Goal: Task Accomplishment & Management: Manage account settings

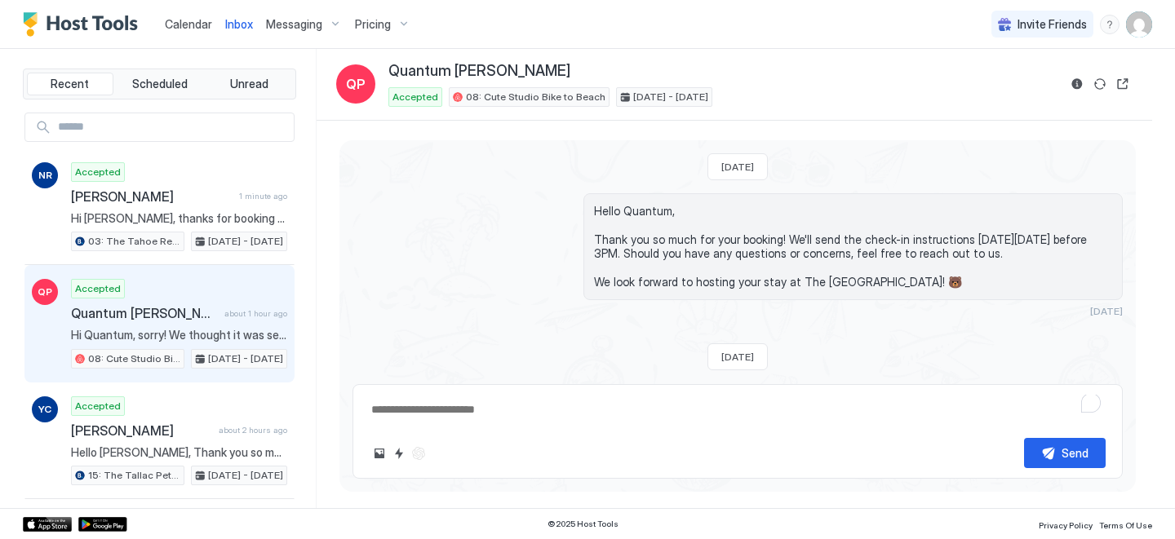
scroll to position [870, 0]
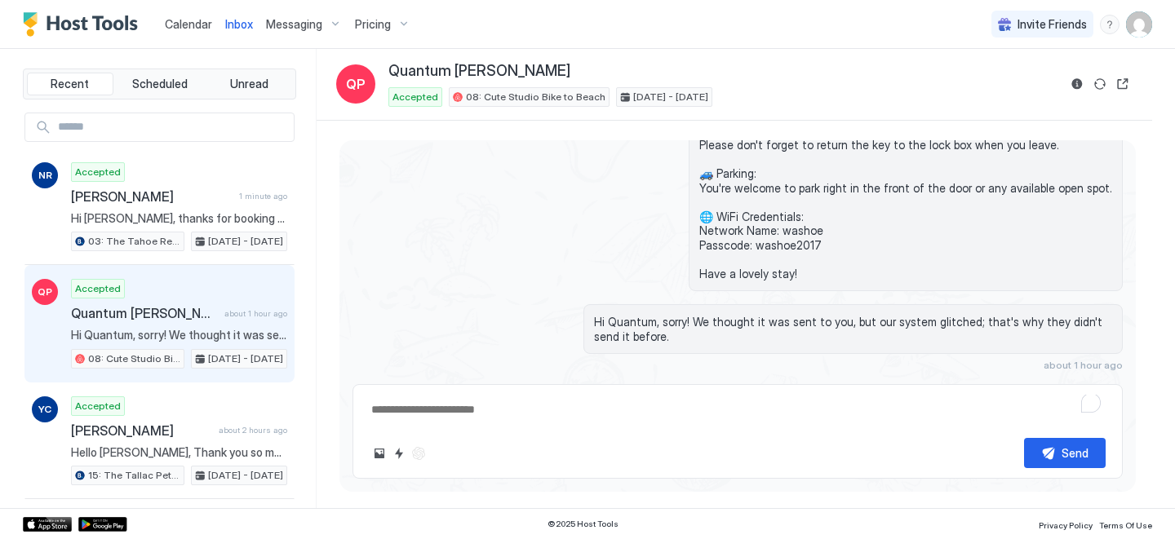
click at [178, 23] on span "Calendar" at bounding box center [188, 24] width 47 height 14
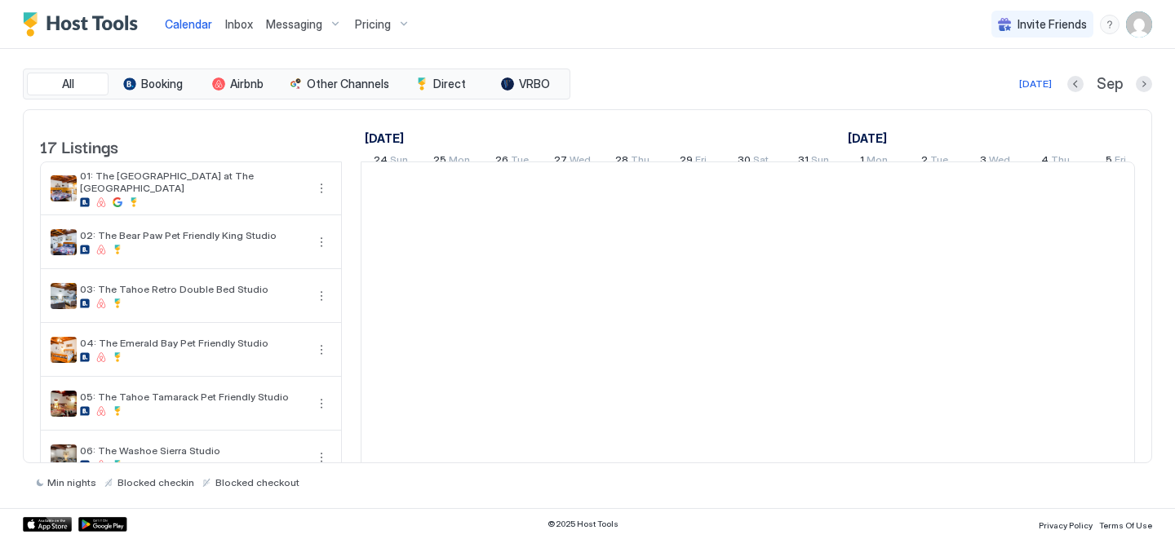
scroll to position [0, 907]
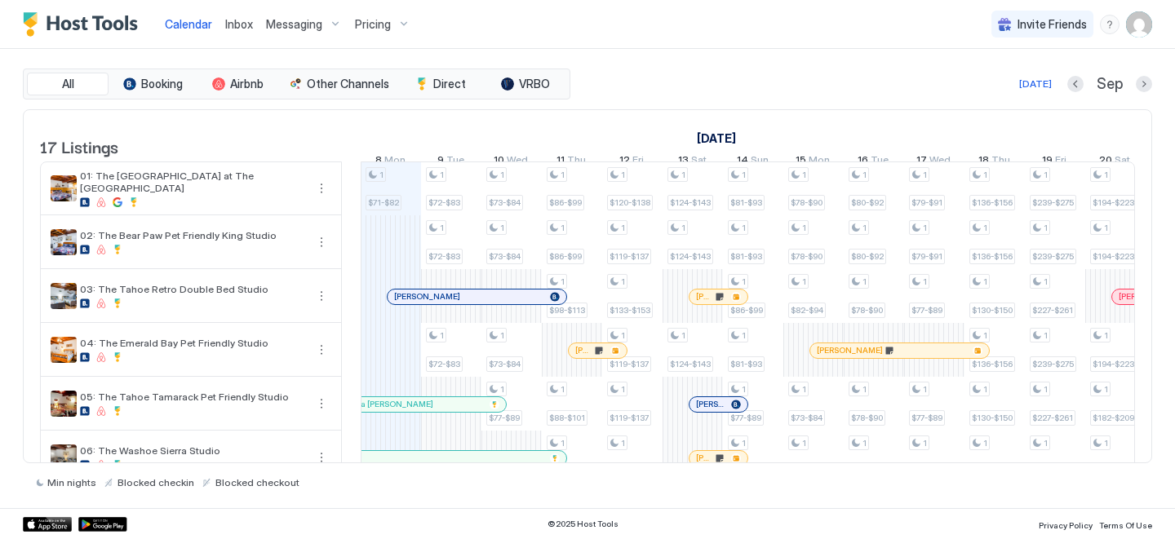
click at [401, 304] on div at bounding box center [401, 297] width 13 height 13
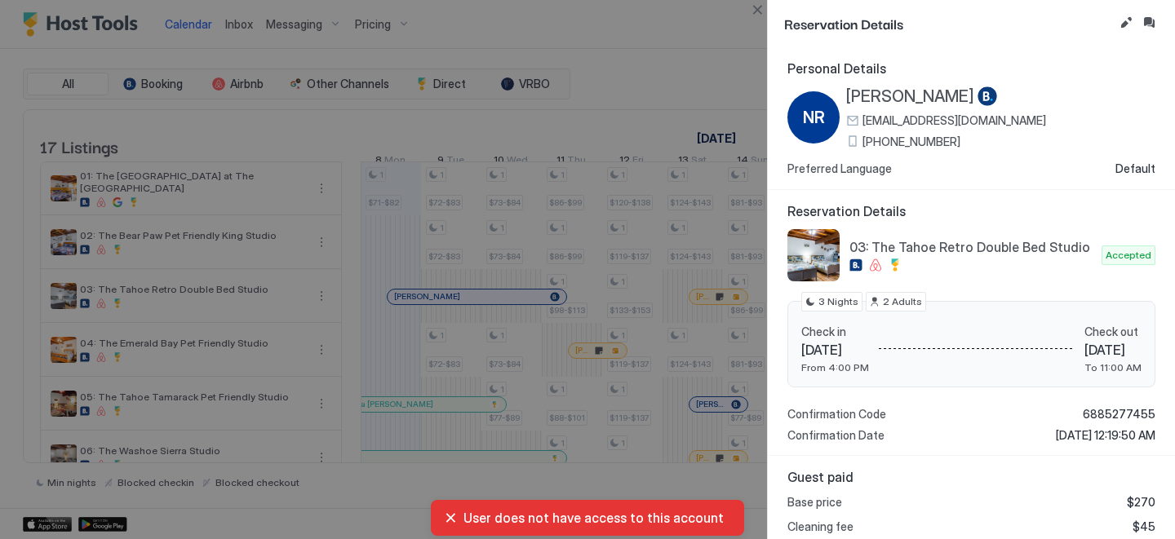
click at [928, 142] on span "[PHONE_NUMBER]" at bounding box center [912, 142] width 98 height 15
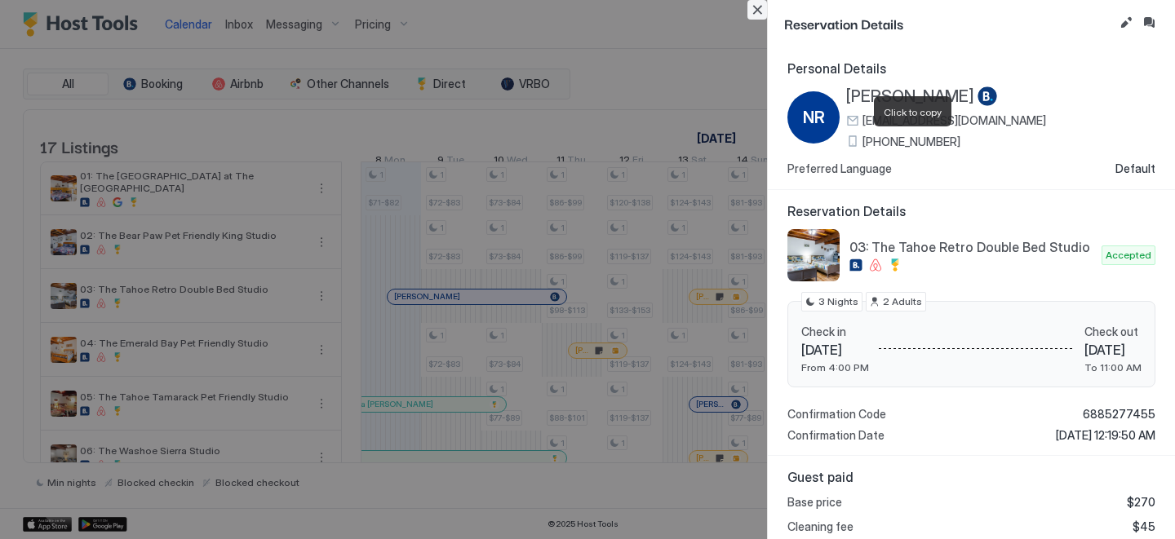
click at [759, 9] on button "Close" at bounding box center [758, 10] width 20 height 20
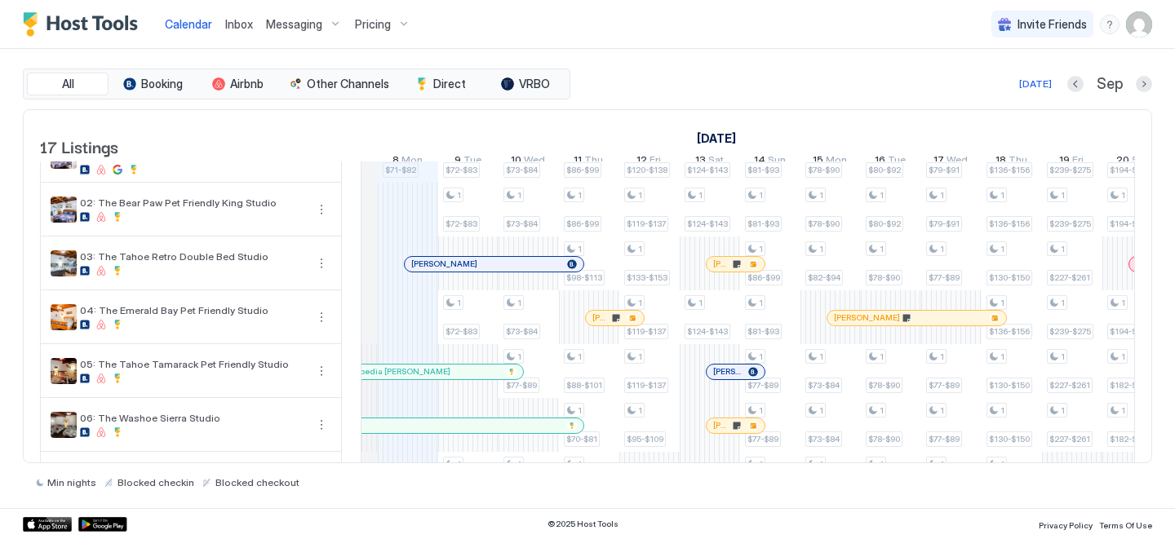
scroll to position [0, 0]
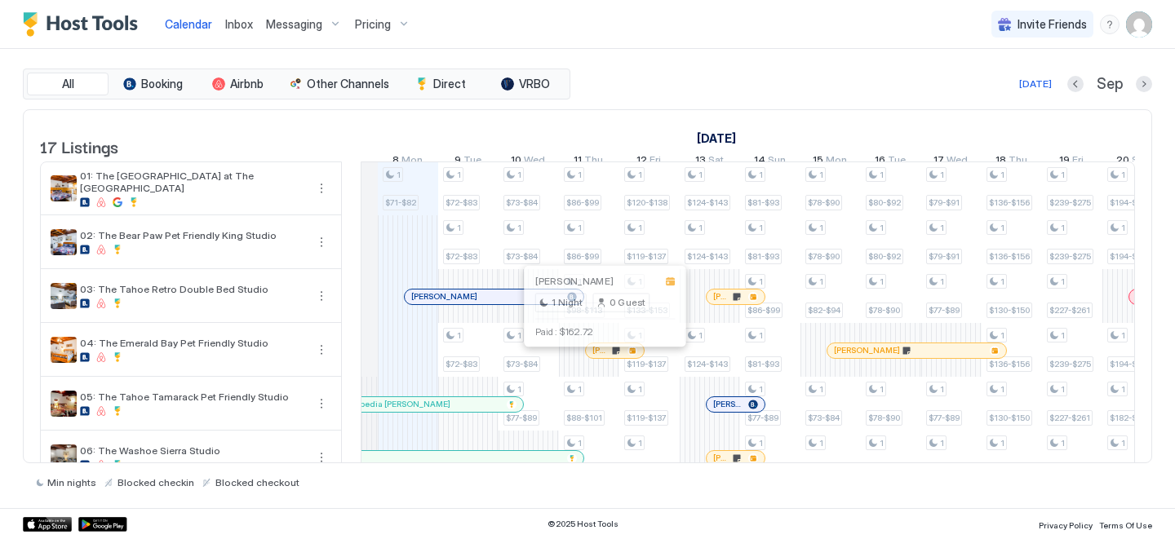
click at [602, 357] on div at bounding box center [602, 350] width 13 height 13
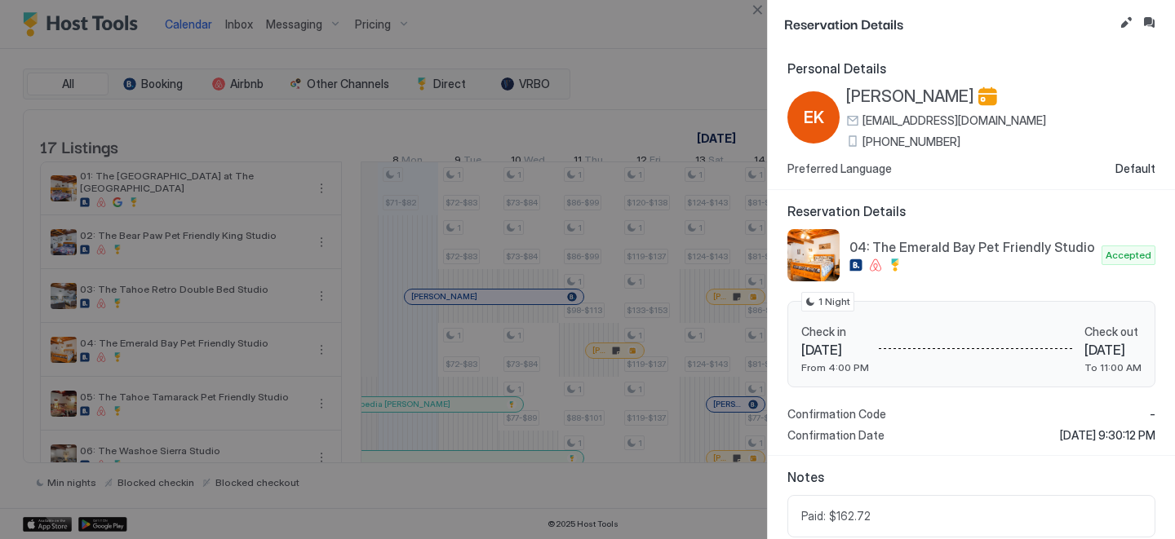
click at [875, 142] on span "[PHONE_NUMBER]" at bounding box center [912, 142] width 98 height 15
click at [881, 90] on span "[PERSON_NAME]" at bounding box center [910, 97] width 128 height 20
click at [1151, 19] on button "Inbox" at bounding box center [1149, 23] width 20 height 20
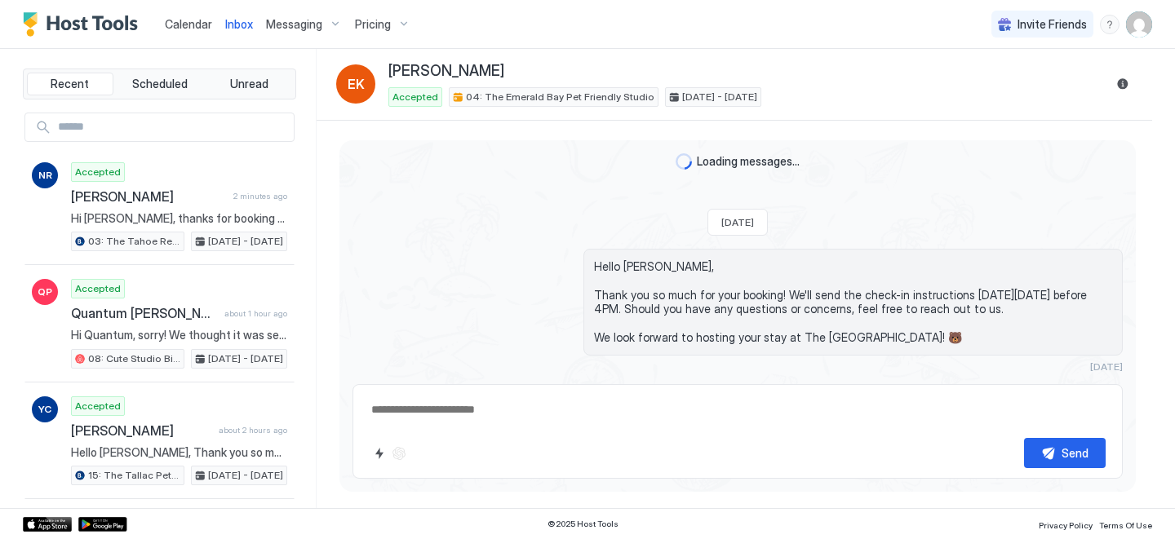
scroll to position [36, 0]
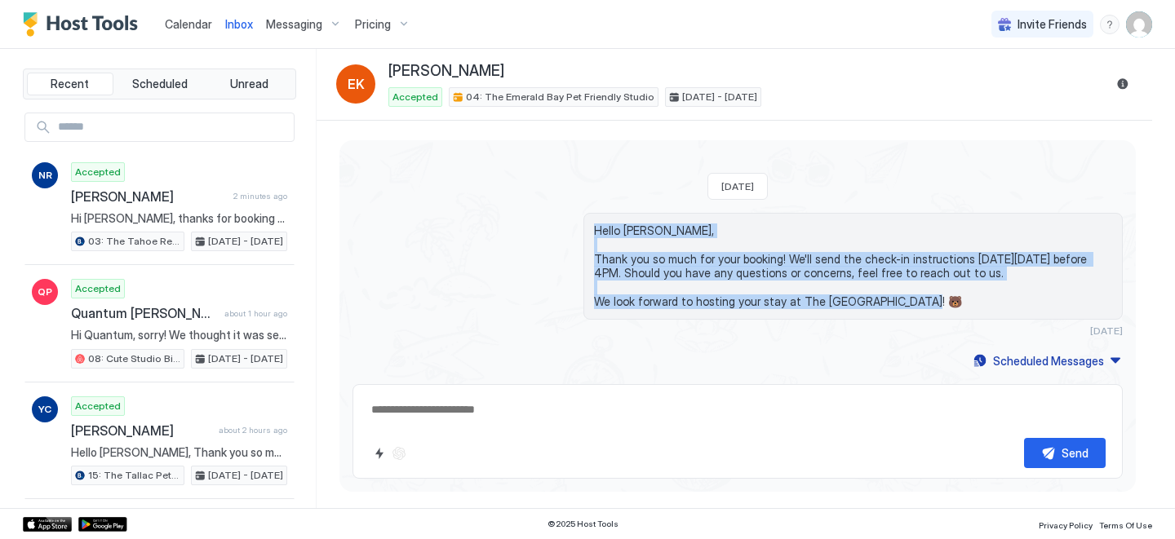
drag, startPoint x: 915, startPoint y: 304, endPoint x: 581, endPoint y: 222, distance: 343.6
click at [583, 222] on div "Hello [PERSON_NAME], Thank you so much for your booking! We'll send the check-i…" at bounding box center [852, 266] width 539 height 107
copy span "Hello [PERSON_NAME], Thank you so much for your booking! We'll send the check-i…"
click at [1030, 367] on div "Scheduled Messages" at bounding box center [1048, 361] width 111 height 17
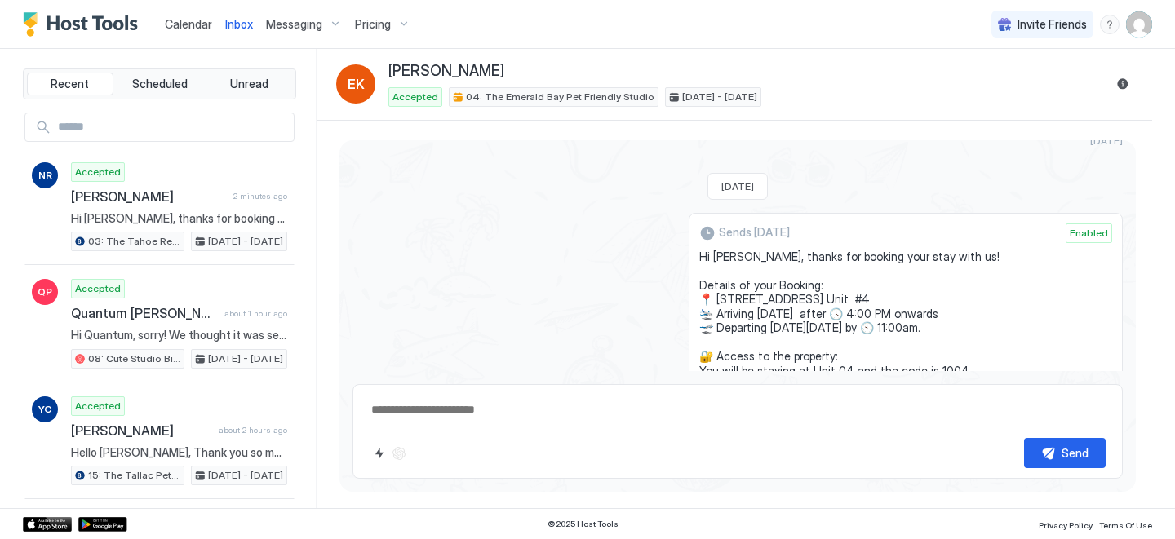
scroll to position [242, 0]
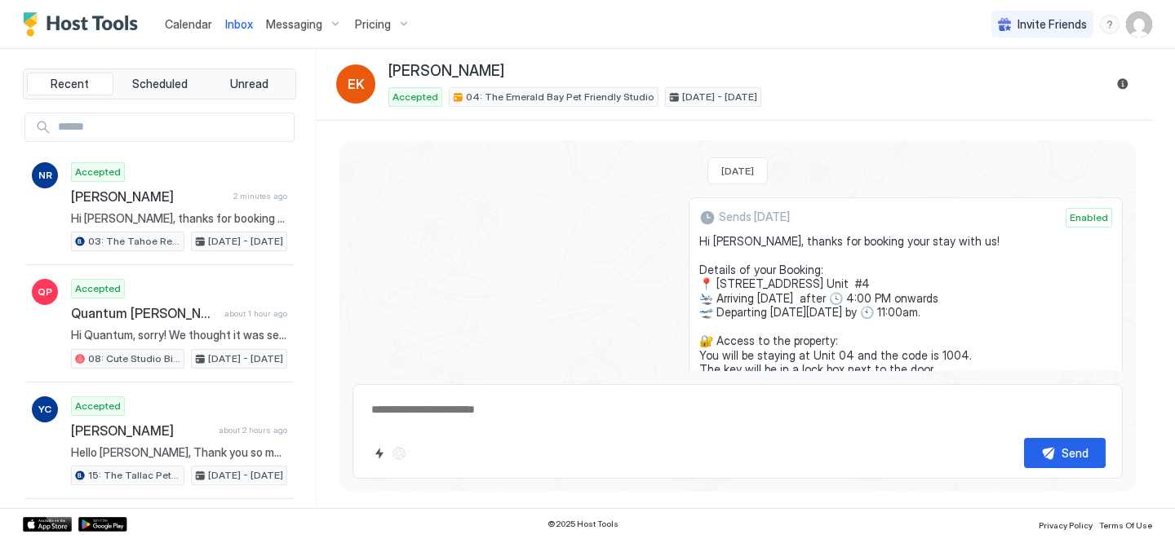
drag, startPoint x: 828, startPoint y: 264, endPoint x: 700, endPoint y: 240, distance: 129.6
click at [700, 240] on div "Sends [DATE] Enabled Hi [PERSON_NAME], thanks for booking your stay with us! De…" at bounding box center [738, 390] width 770 height 386
copy span "Hi [PERSON_NAME], thanks for booking your stay with us! Details of your Booking…"
click at [173, 16] on link "Calendar" at bounding box center [188, 24] width 47 height 17
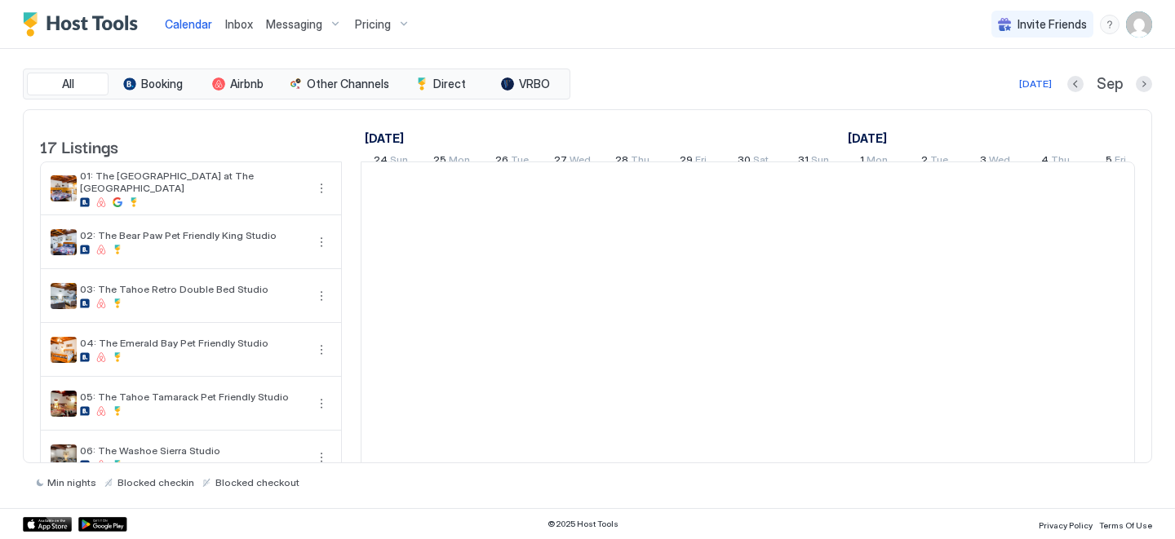
scroll to position [0, 907]
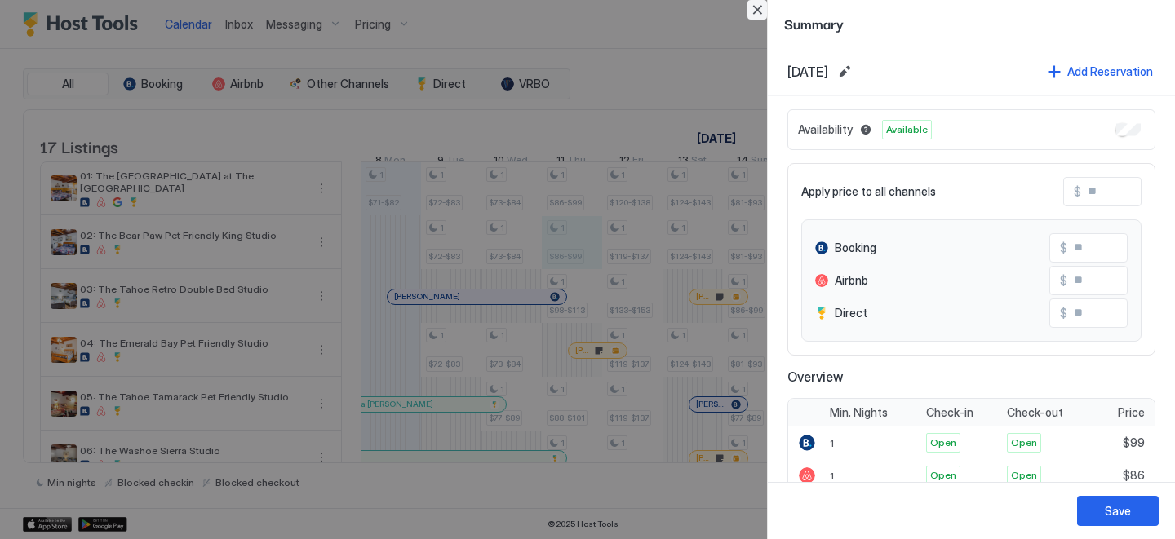
click at [758, 14] on button "Close" at bounding box center [758, 10] width 20 height 20
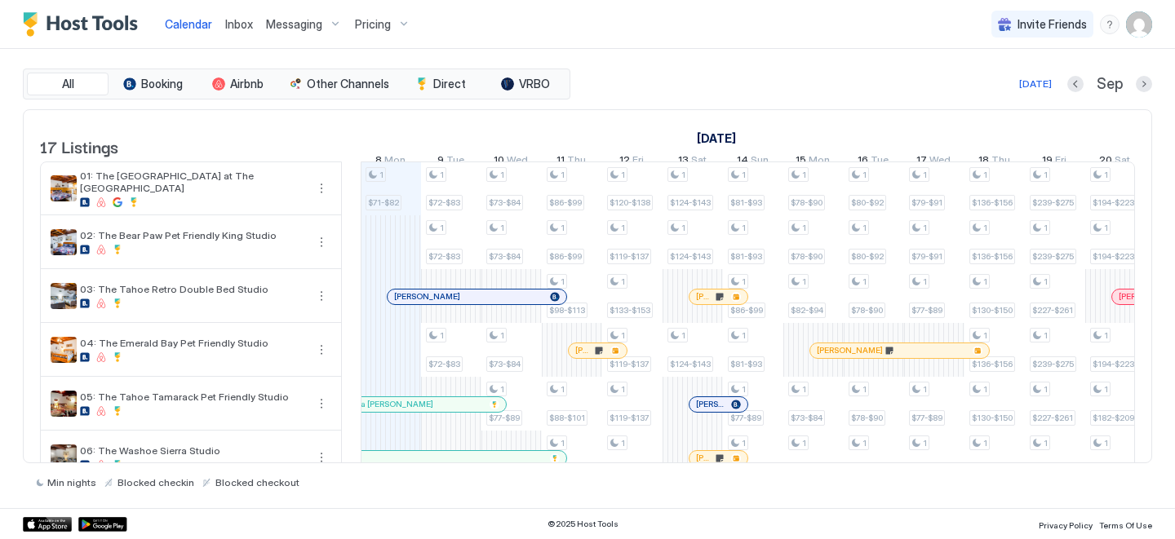
click at [0, 0] on div at bounding box center [0, 0] width 0 height 0
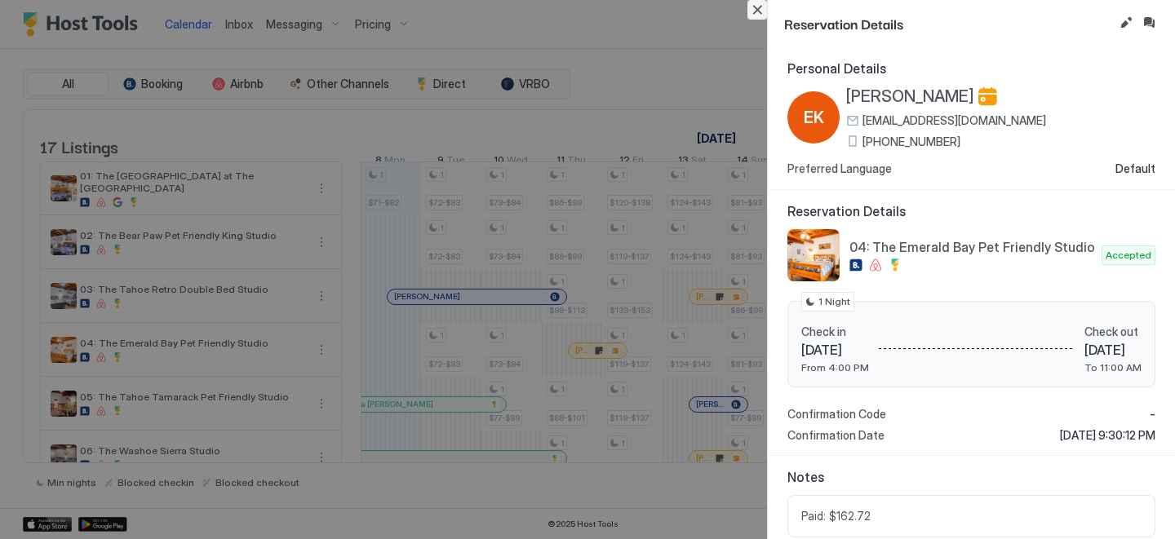
click at [762, 7] on button "Close" at bounding box center [758, 10] width 20 height 20
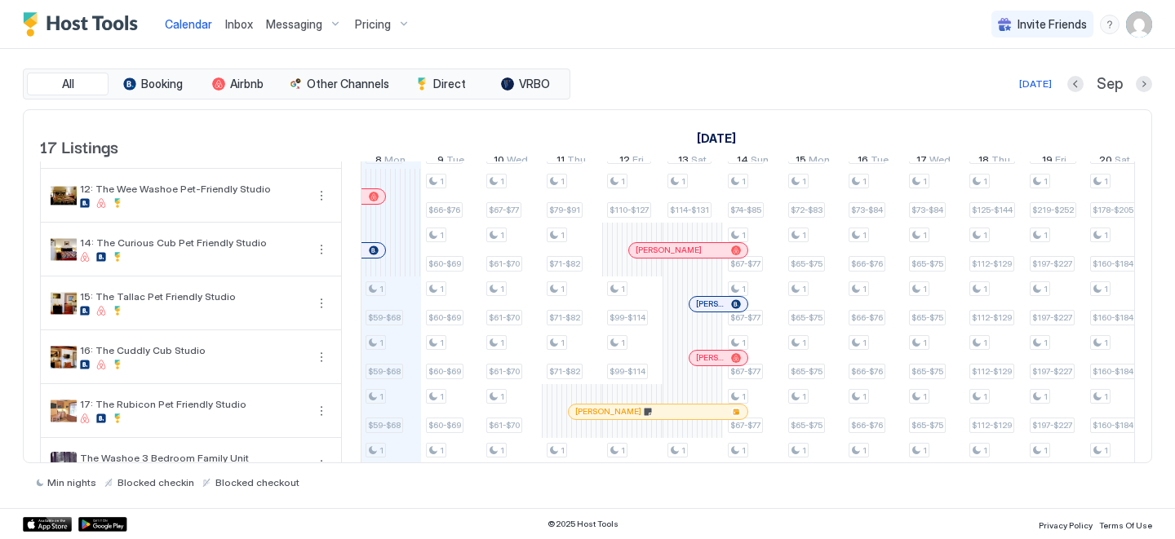
scroll to position [586, 0]
click at [585, 418] on div at bounding box center [585, 411] width 13 height 13
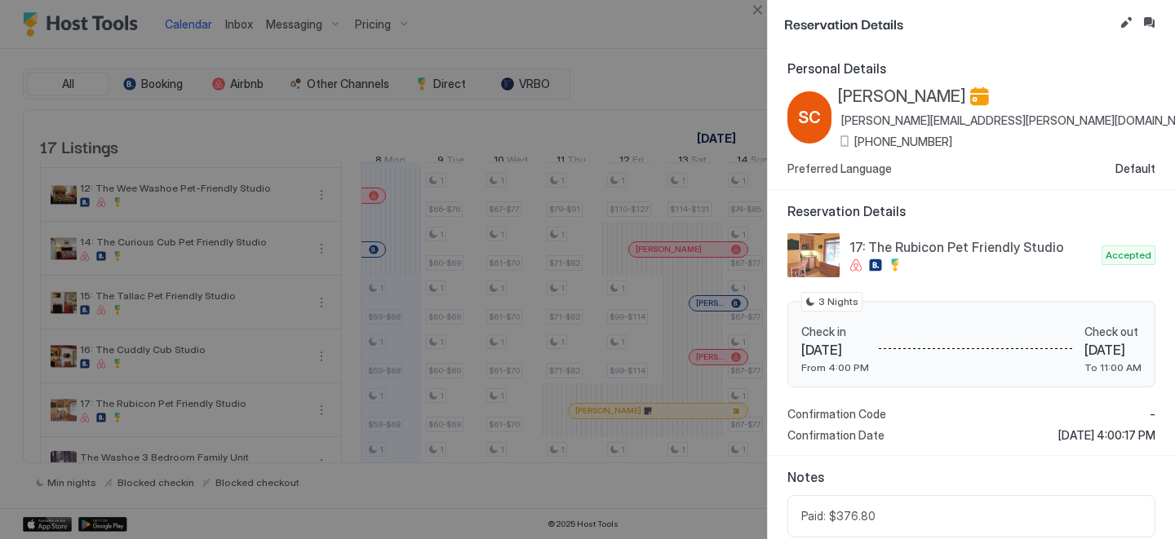
click at [914, 143] on span "[PHONE_NUMBER]" at bounding box center [903, 142] width 98 height 15
click at [752, 14] on button "Close" at bounding box center [758, 10] width 20 height 20
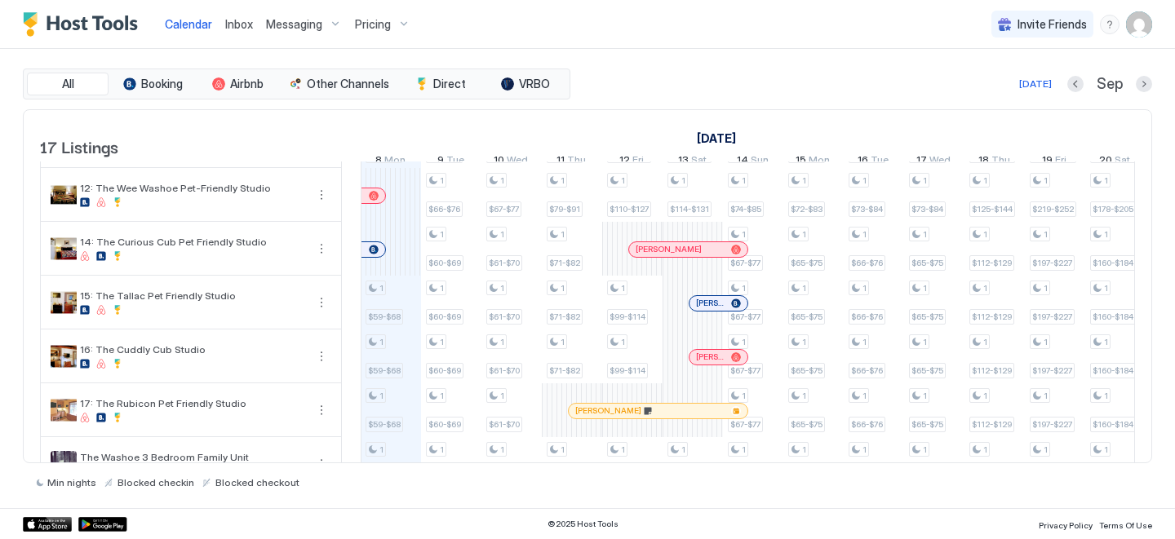
click at [717, 310] on div at bounding box center [716, 303] width 13 height 13
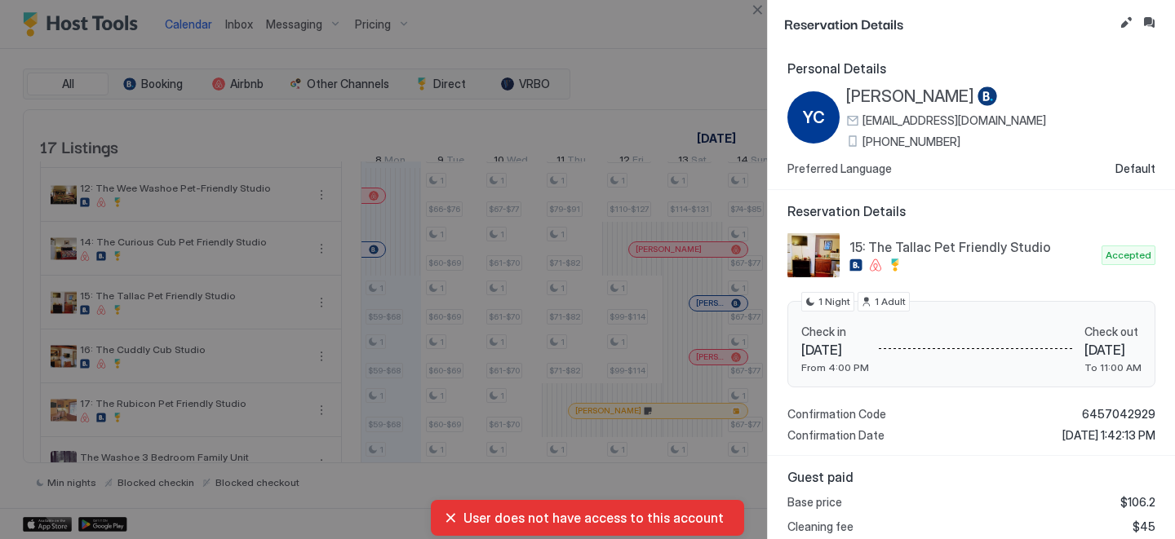
click at [876, 135] on span "[PHONE_NUMBER]" at bounding box center [912, 142] width 98 height 15
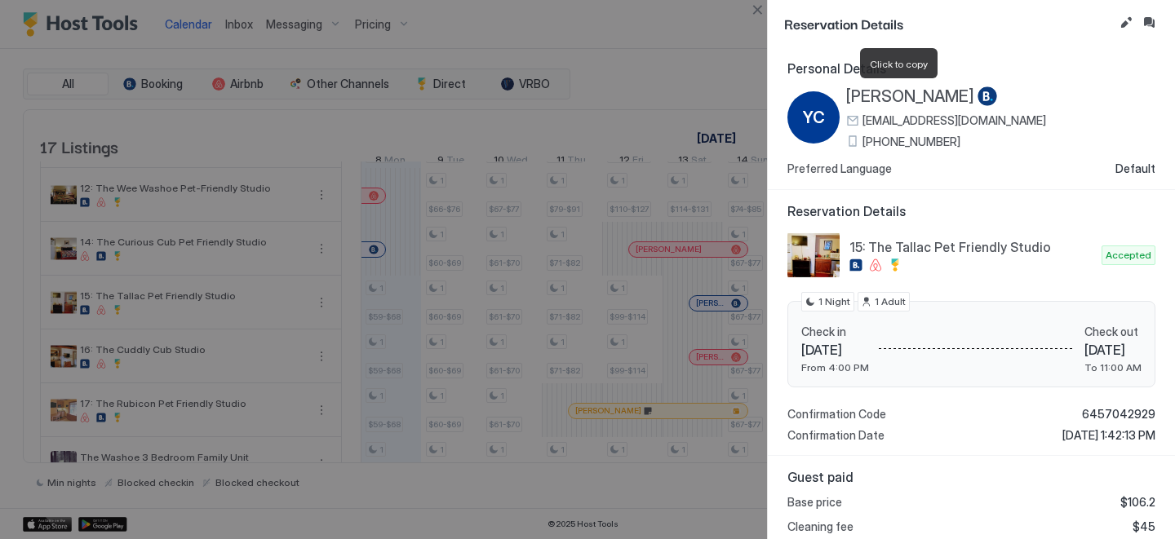
click at [890, 103] on span "[PERSON_NAME]" at bounding box center [910, 97] width 128 height 20
click at [750, 13] on button "Close" at bounding box center [758, 10] width 20 height 20
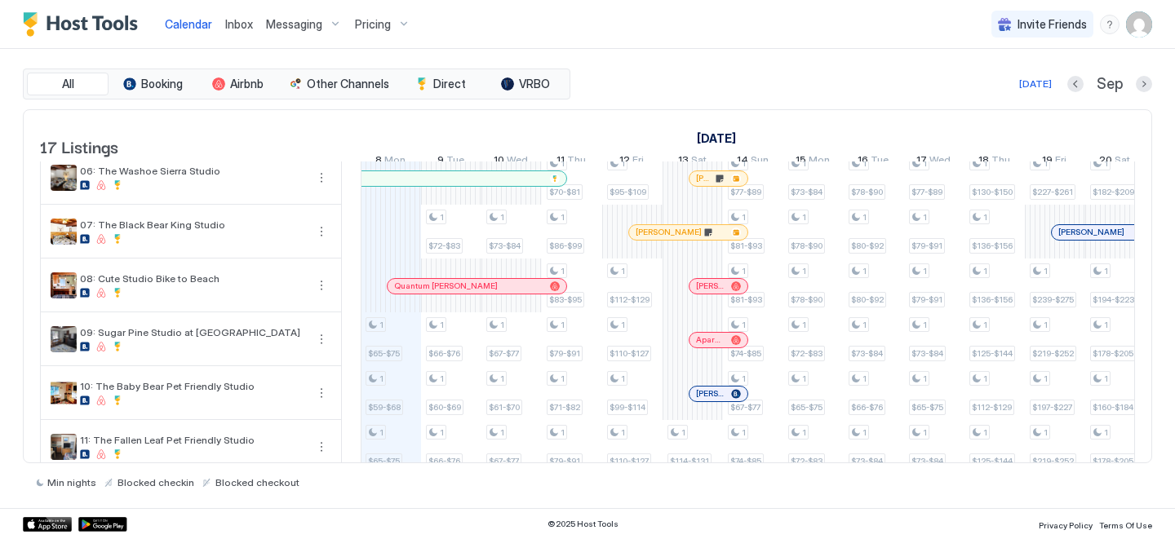
scroll to position [225, 0]
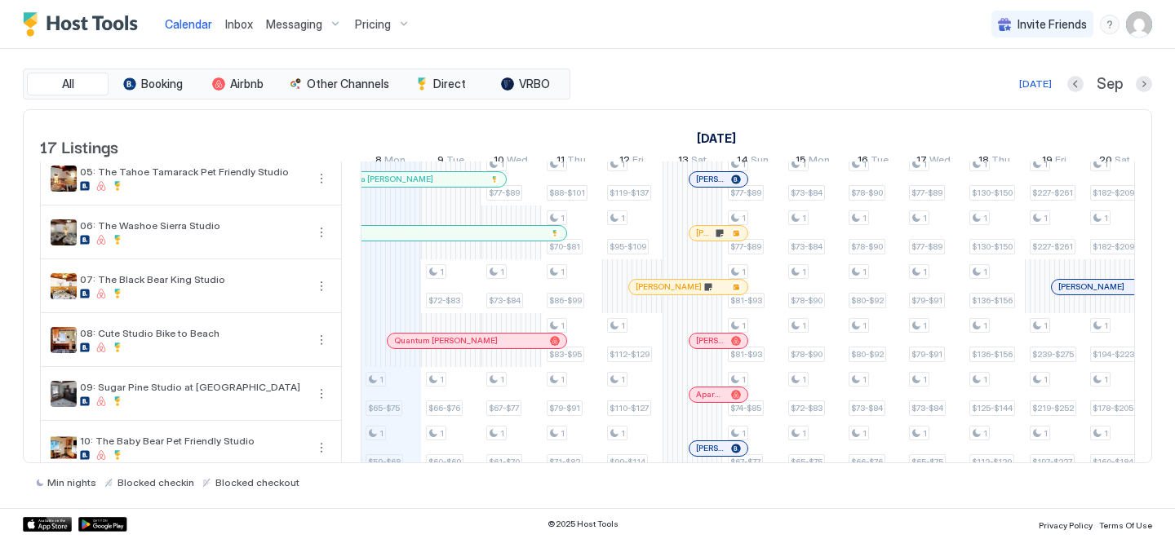
click at [699, 294] on div at bounding box center [698, 287] width 13 height 13
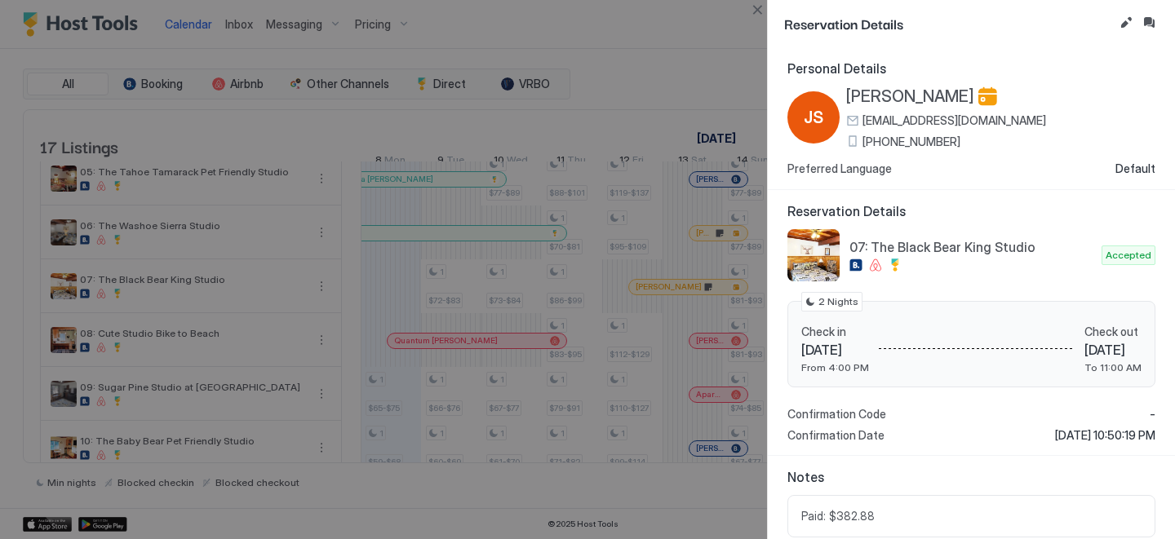
click at [897, 148] on span "[PHONE_NUMBER]" at bounding box center [912, 142] width 98 height 15
click at [697, 58] on div at bounding box center [587, 269] width 1175 height 539
click at [751, 7] on button "Close" at bounding box center [758, 10] width 20 height 20
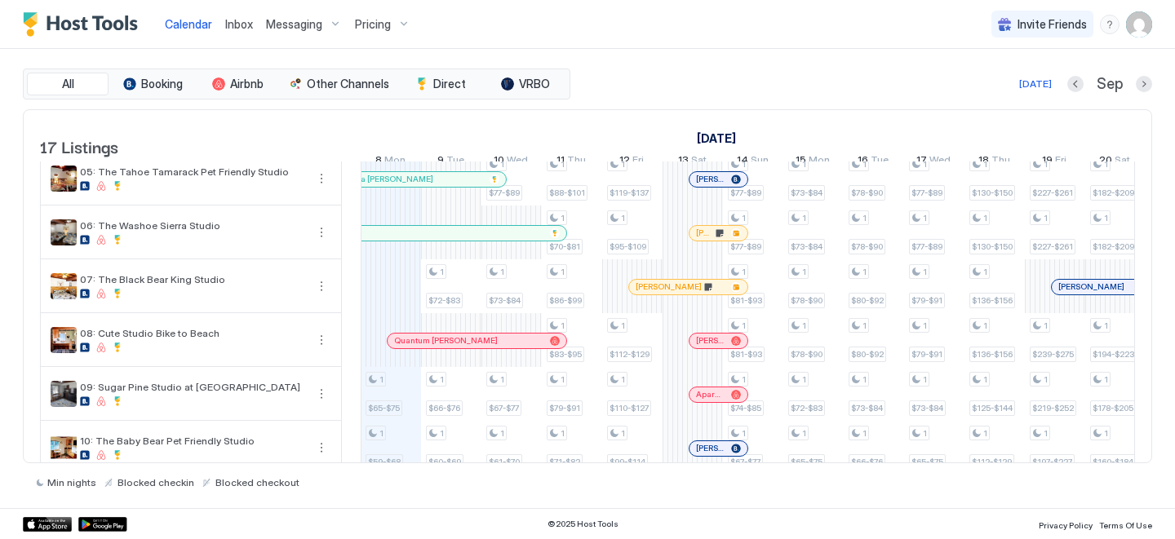
click at [714, 240] on div at bounding box center [713, 233] width 13 height 13
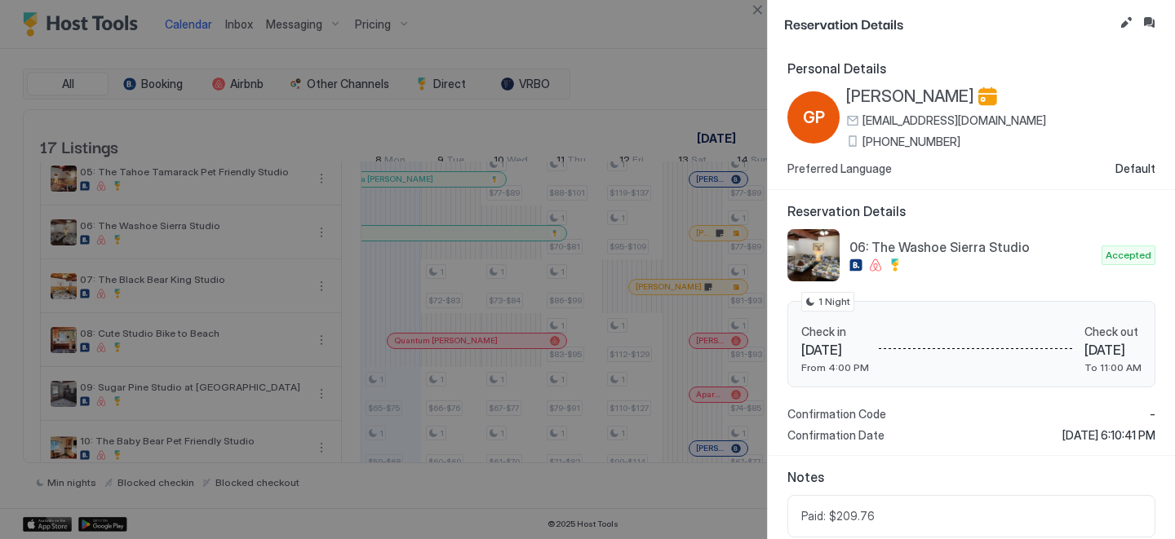
click at [872, 139] on span "[PHONE_NUMBER]" at bounding box center [912, 142] width 98 height 15
click at [906, 137] on span "[PHONE_NUMBER]" at bounding box center [912, 142] width 98 height 15
click at [756, 5] on button "Close" at bounding box center [758, 10] width 20 height 20
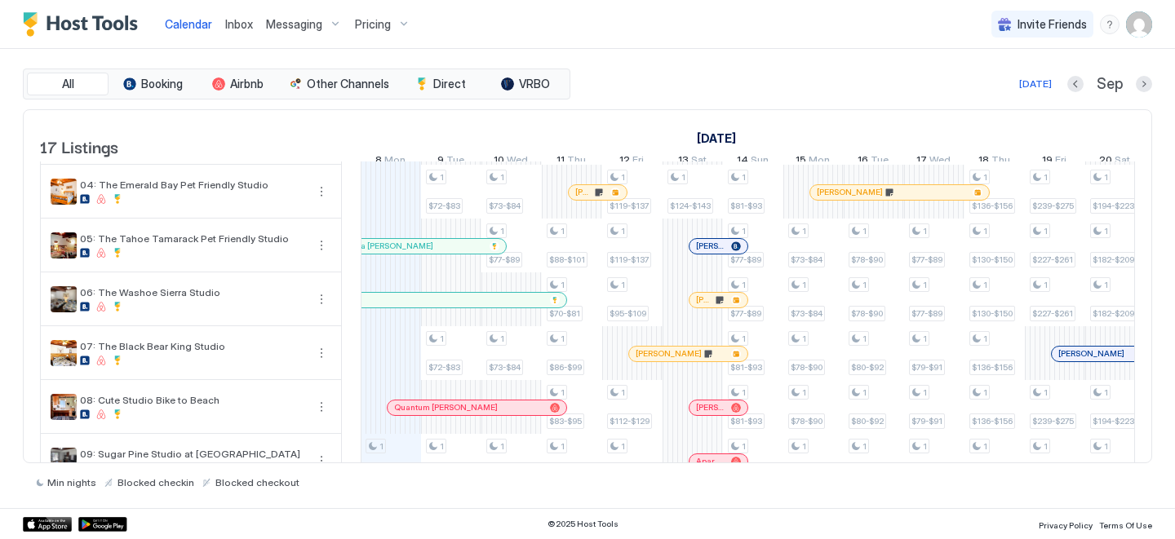
scroll to position [87, 0]
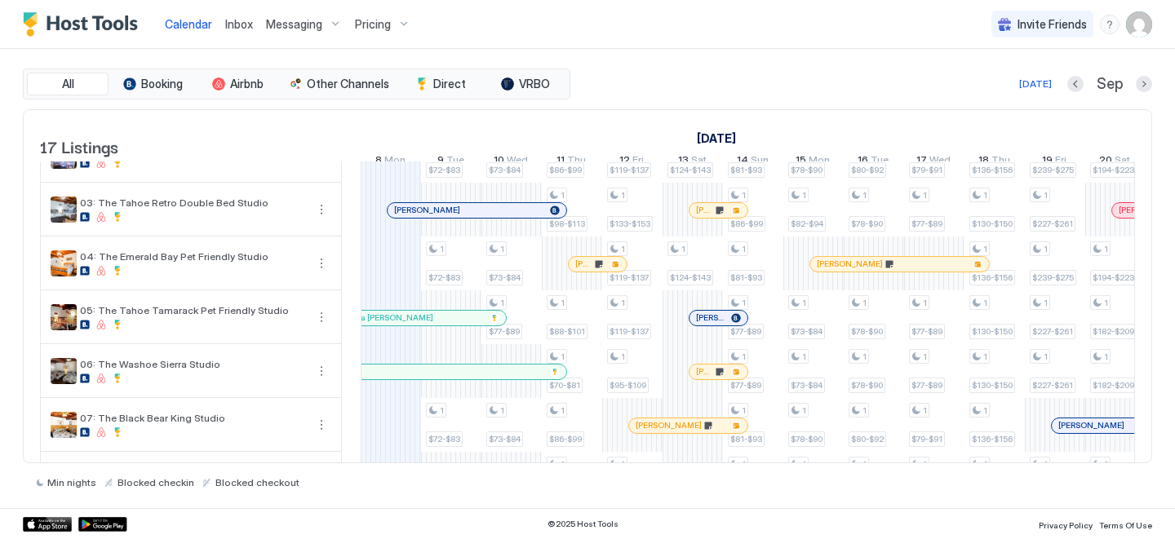
click at [592, 271] on div at bounding box center [598, 264] width 13 height 13
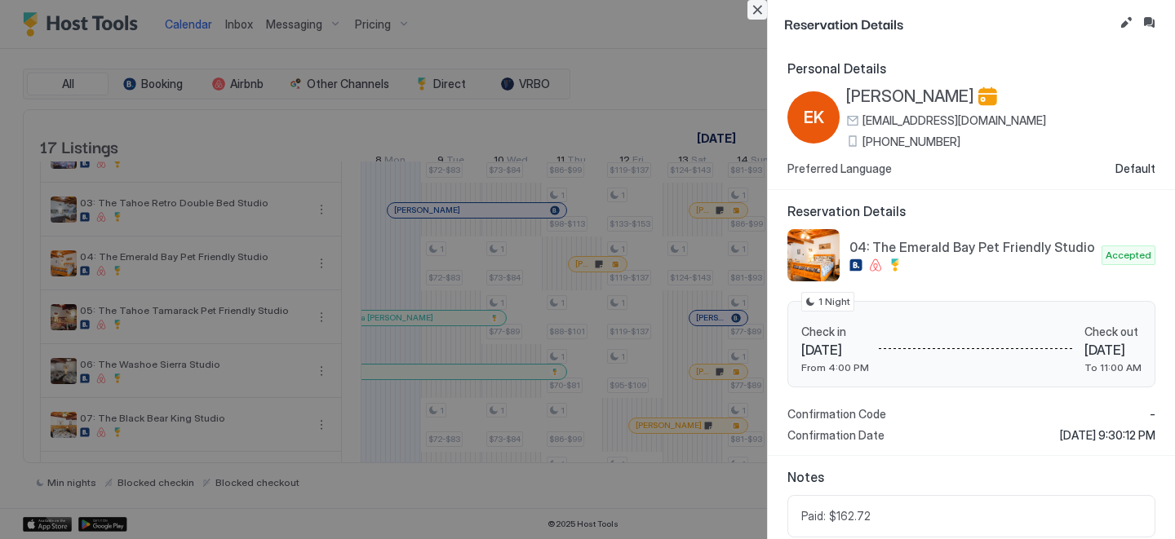
click at [760, 11] on button "Close" at bounding box center [758, 10] width 20 height 20
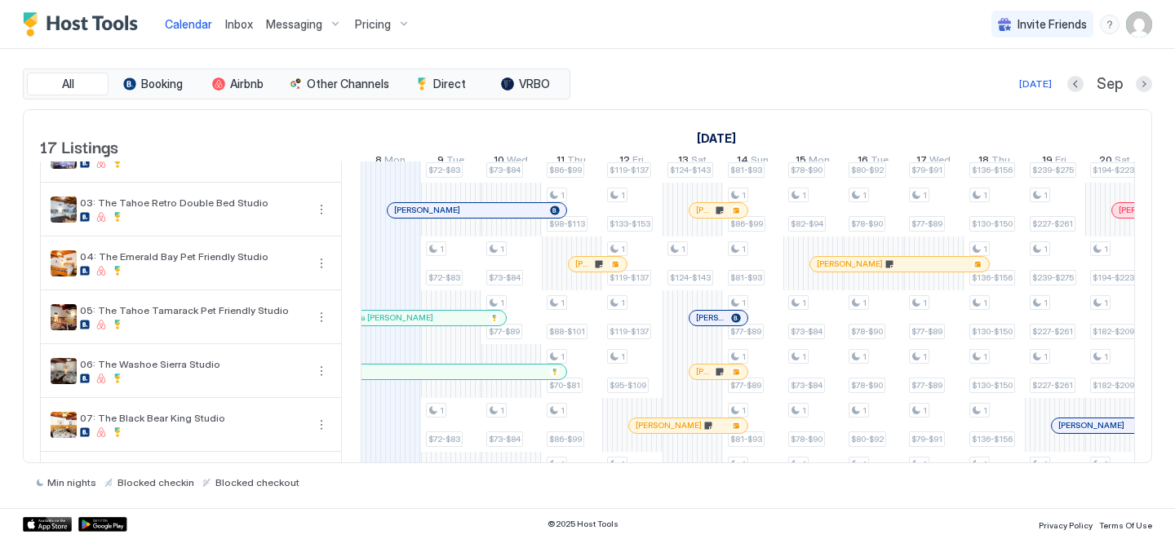
click at [700, 217] on div at bounding box center [700, 210] width 13 height 13
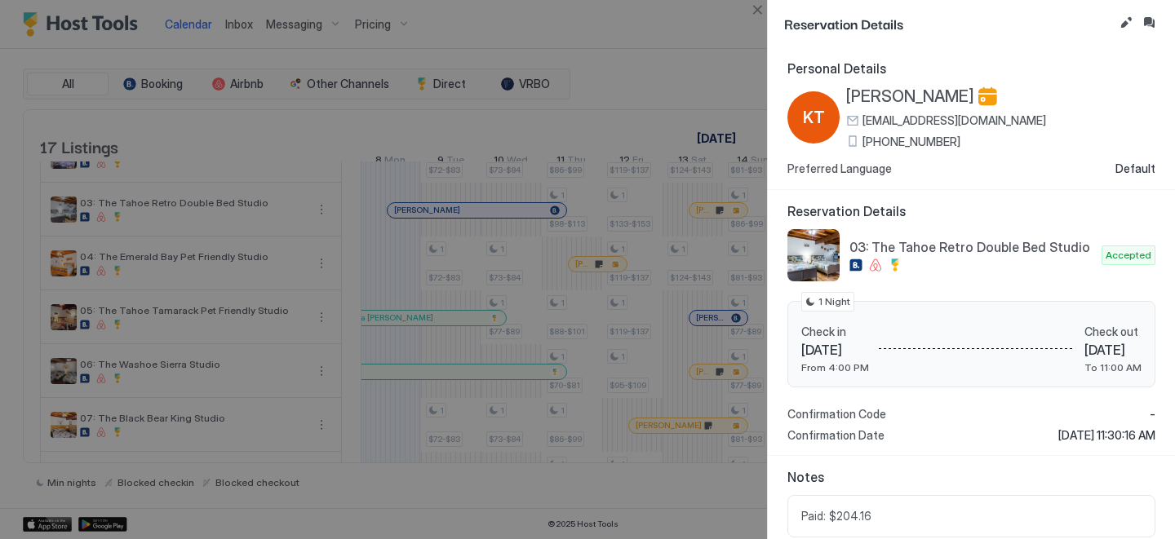
click at [899, 141] on span "[PHONE_NUMBER]" at bounding box center [912, 142] width 98 height 15
click at [880, 102] on span "[PERSON_NAME]" at bounding box center [910, 97] width 128 height 20
click at [1143, 20] on button "Inbox" at bounding box center [1149, 23] width 20 height 20
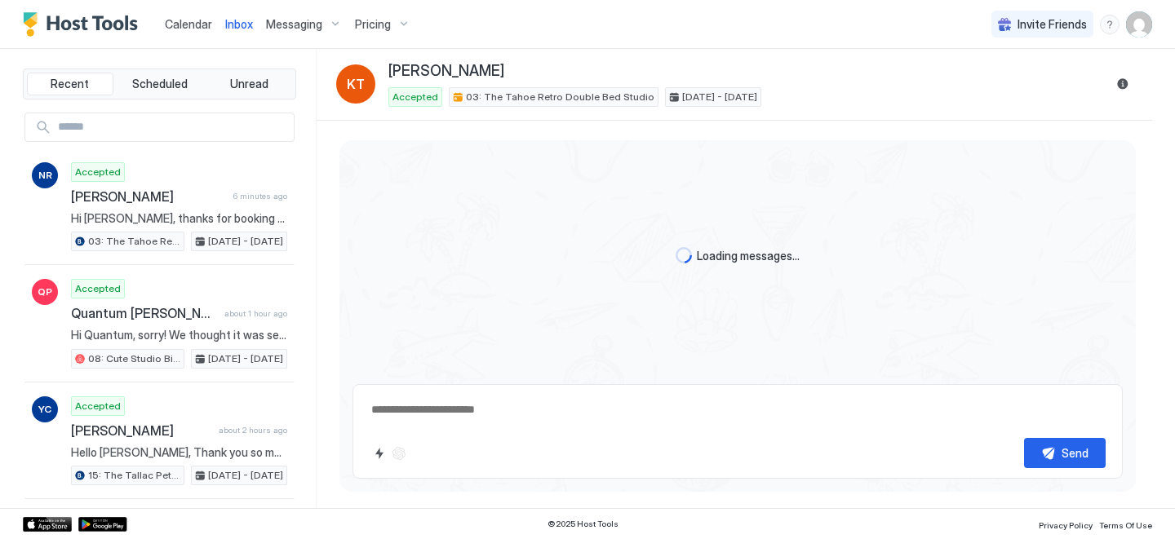
scroll to position [36, 0]
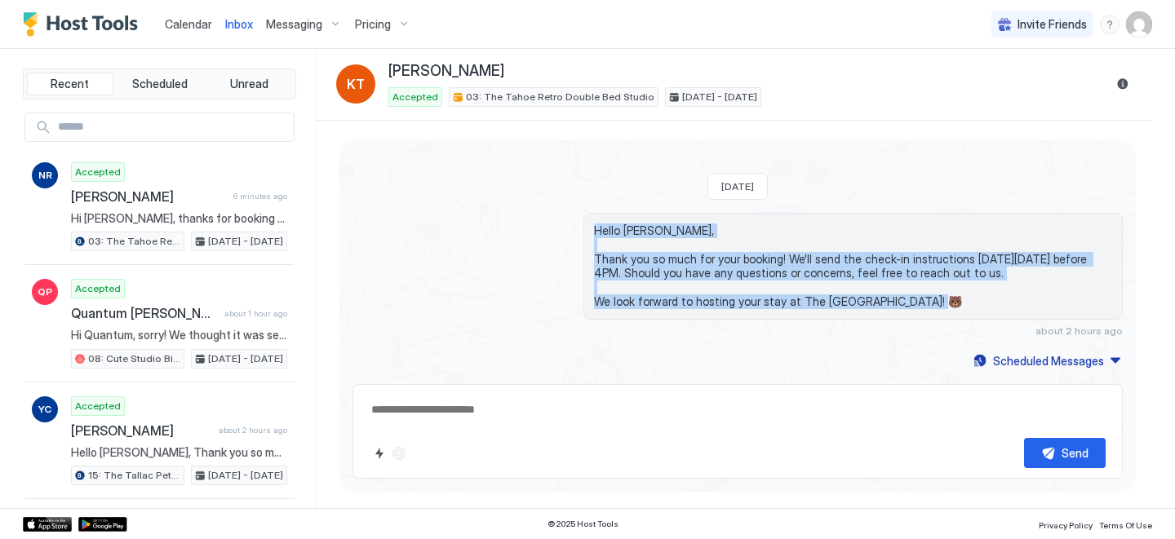
drag, startPoint x: 922, startPoint y: 305, endPoint x: 583, endPoint y: 224, distance: 349.0
click at [583, 224] on div "Hello [PERSON_NAME], Thank you so much for your booking! We'll send the check-i…" at bounding box center [852, 266] width 539 height 107
copy span "Hello [PERSON_NAME], Thank you so much for your booking! We'll send the check-i…"
click at [1029, 360] on div "Scheduled Messages" at bounding box center [1048, 361] width 111 height 17
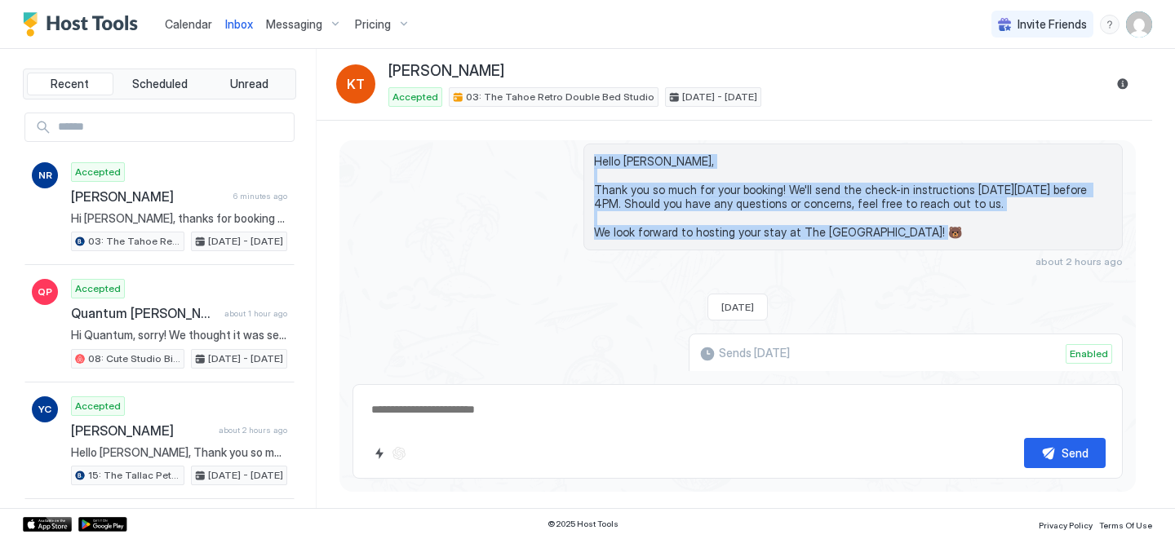
scroll to position [233, 0]
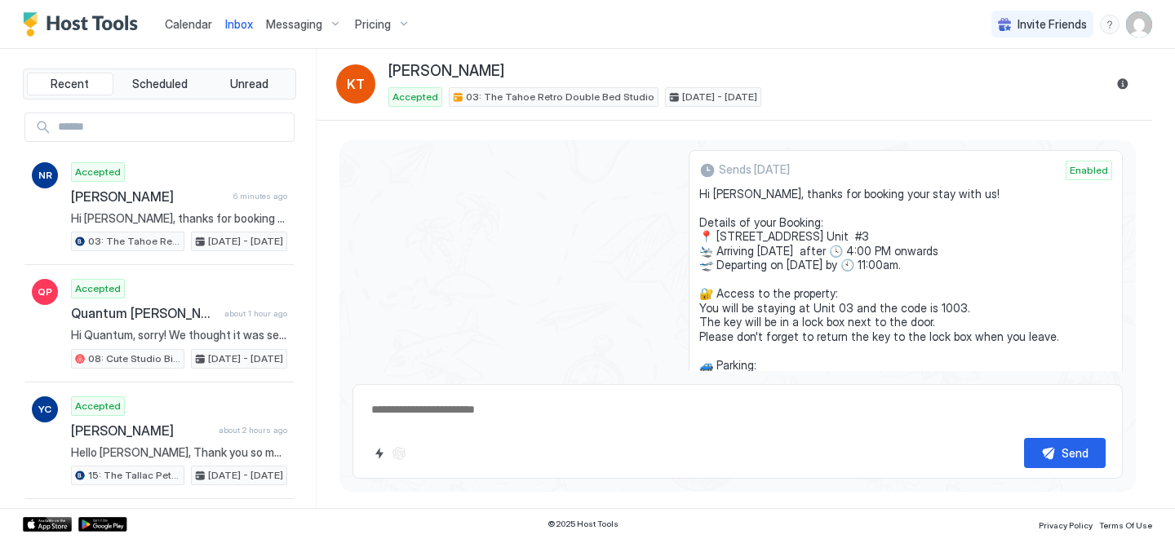
drag, startPoint x: 812, startPoint y: 268, endPoint x: 714, endPoint y: 192, distance: 124.4
click at [714, 192] on span "Hi [PERSON_NAME], thanks for booking your stay with us! Details of your Booking…" at bounding box center [905, 330] width 413 height 286
copy span "Hi [PERSON_NAME], thanks for booking your stay with us! Details of your Booking…"
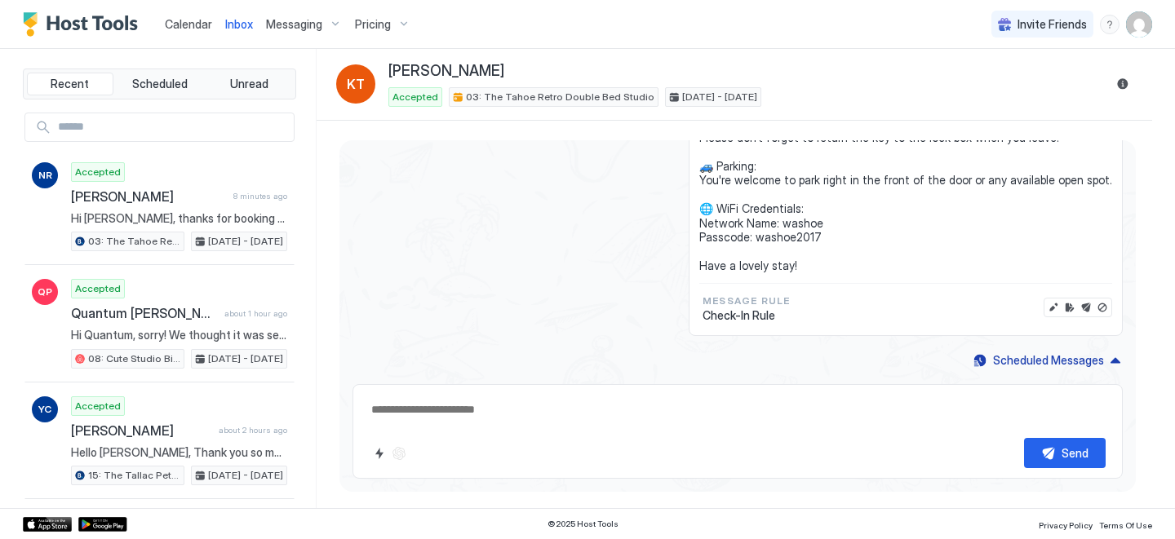
click at [624, 203] on div "Sends [DATE] Enabled Hi [PERSON_NAME], thanks for booking your stay with us! De…" at bounding box center [738, 144] width 770 height 386
click at [206, 21] on span "Calendar" at bounding box center [188, 24] width 47 height 14
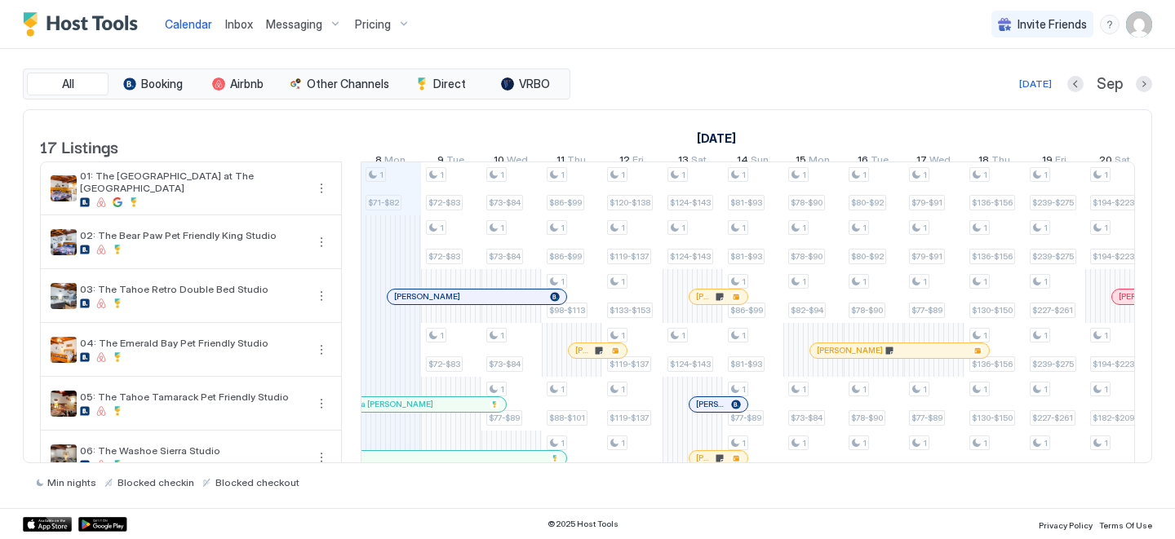
click at [829, 357] on div at bounding box center [829, 350] width 13 height 13
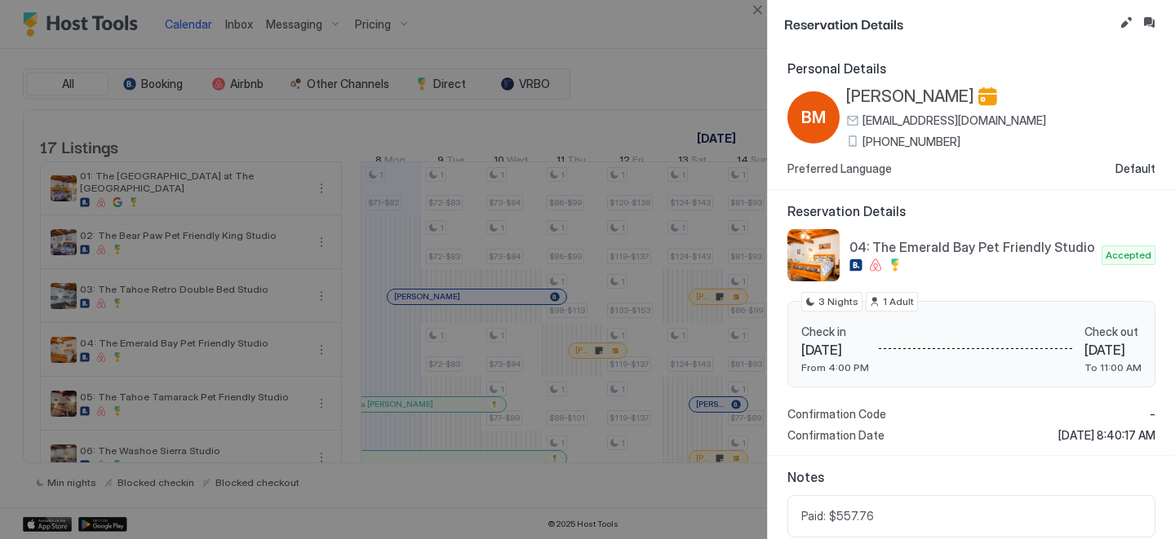
click at [890, 143] on span "[PHONE_NUMBER]" at bounding box center [912, 142] width 98 height 15
click at [628, 206] on div at bounding box center [587, 269] width 1175 height 539
click at [751, 11] on button "Close" at bounding box center [758, 10] width 20 height 20
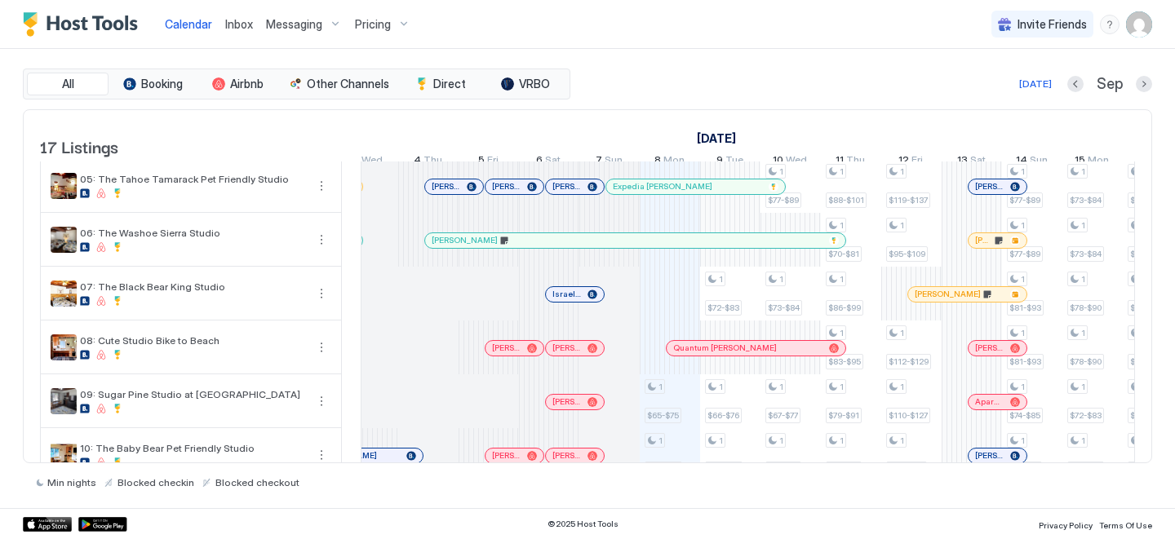
scroll to position [0, 497]
